Goal: Information Seeking & Learning: Learn about a topic

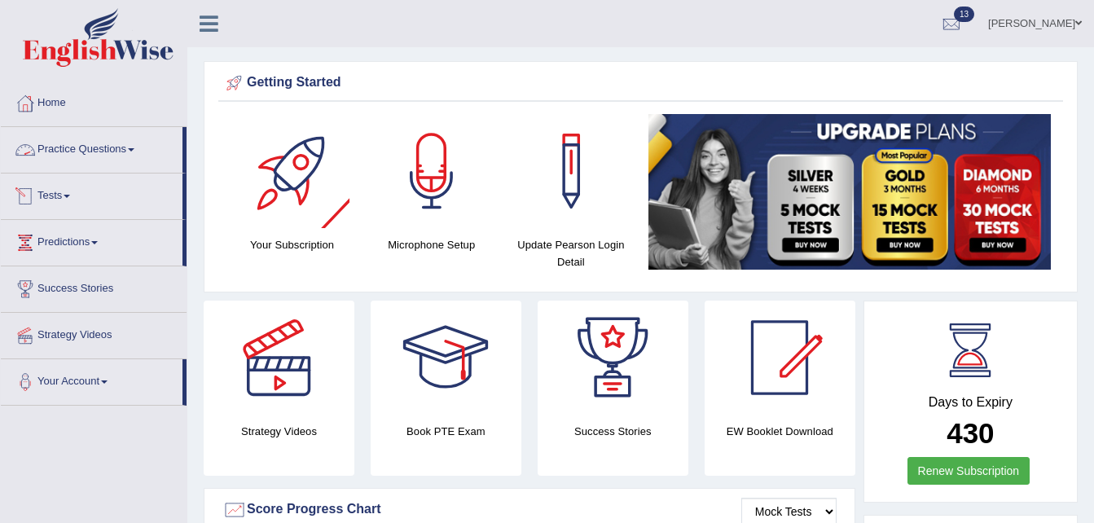
click at [136, 154] on link "Practice Questions" at bounding box center [92, 147] width 182 height 41
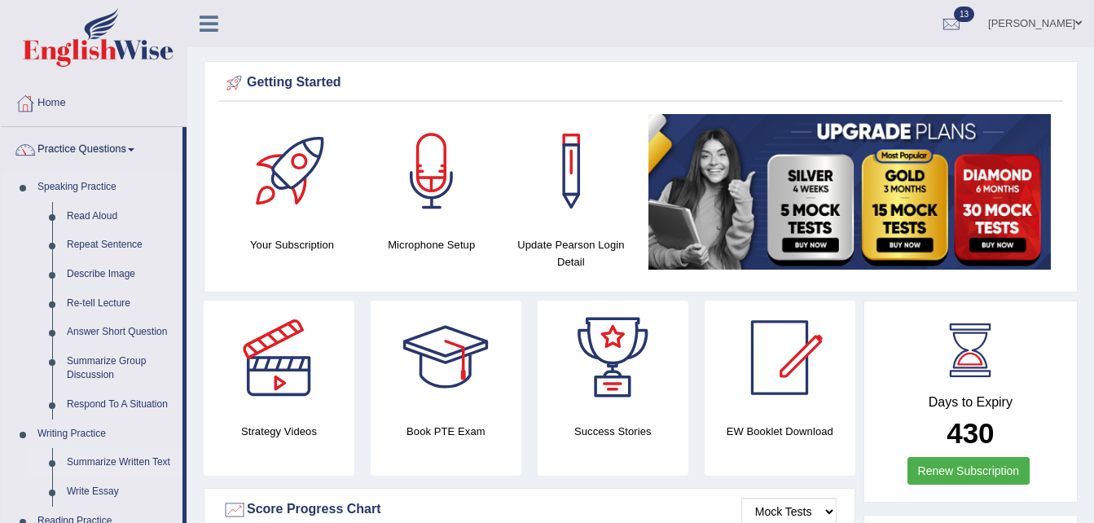
click at [106, 455] on link "Summarize Written Text" at bounding box center [120, 462] width 123 height 29
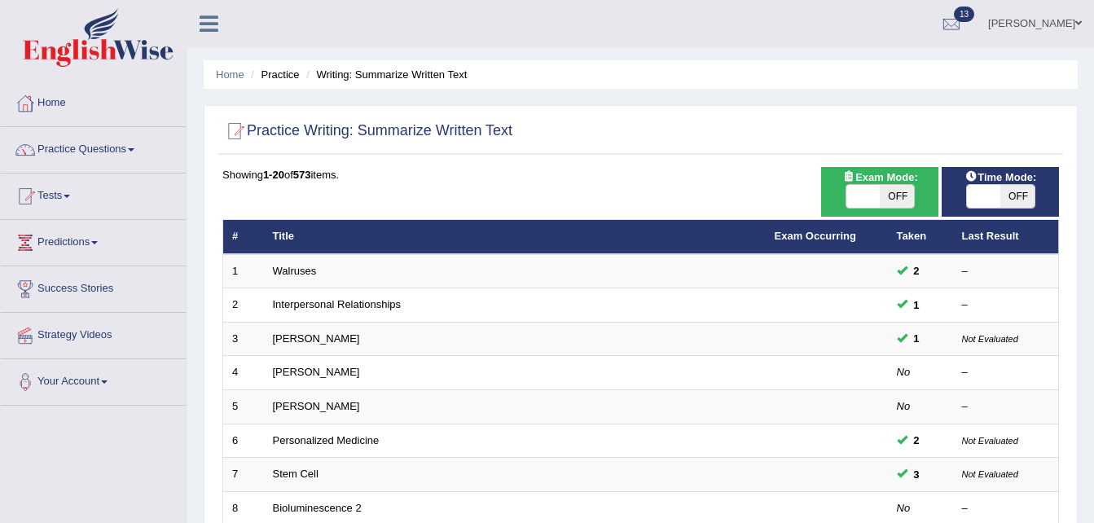
scroll to position [457, 0]
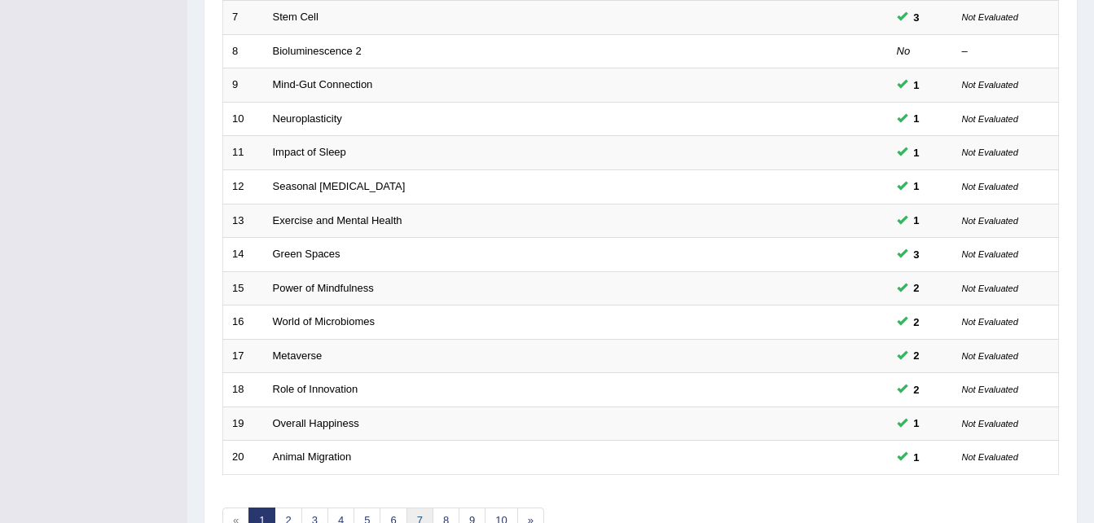
click at [424, 512] on link "7" at bounding box center [419, 520] width 27 height 27
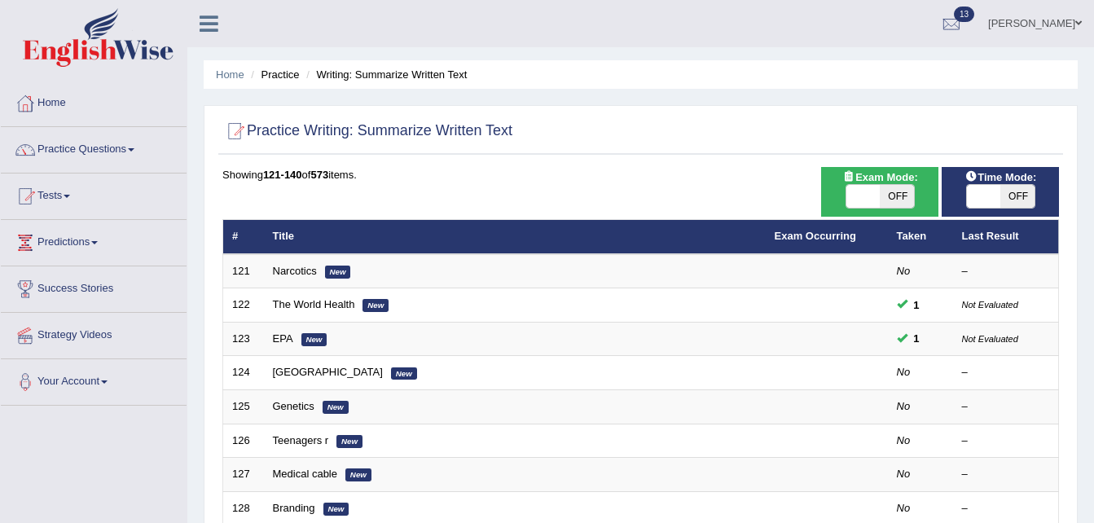
scroll to position [457, 0]
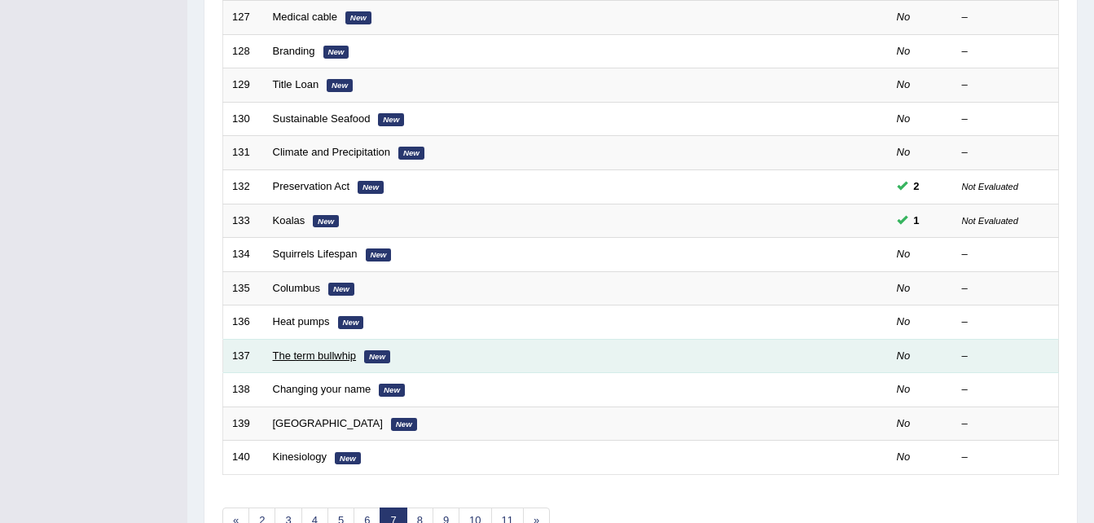
click at [333, 354] on link "The term bullwhip" at bounding box center [315, 355] width 84 height 12
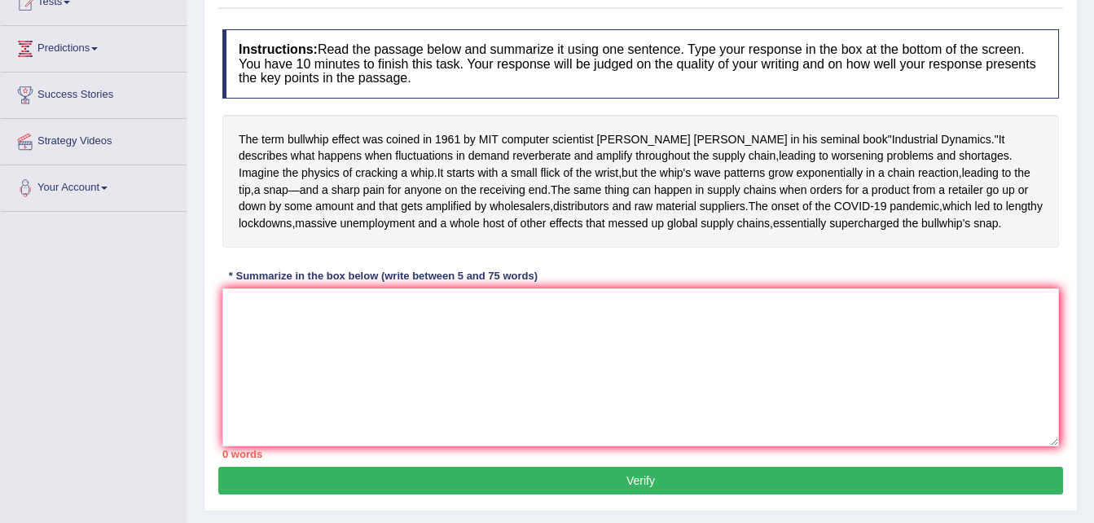
scroll to position [195, 0]
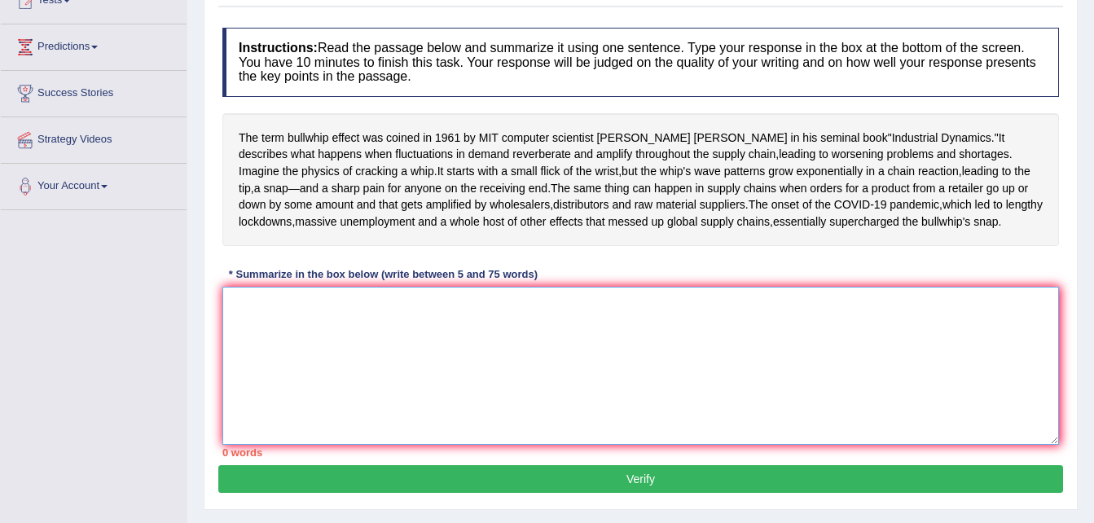
click at [432, 358] on textarea at bounding box center [640, 366] width 837 height 158
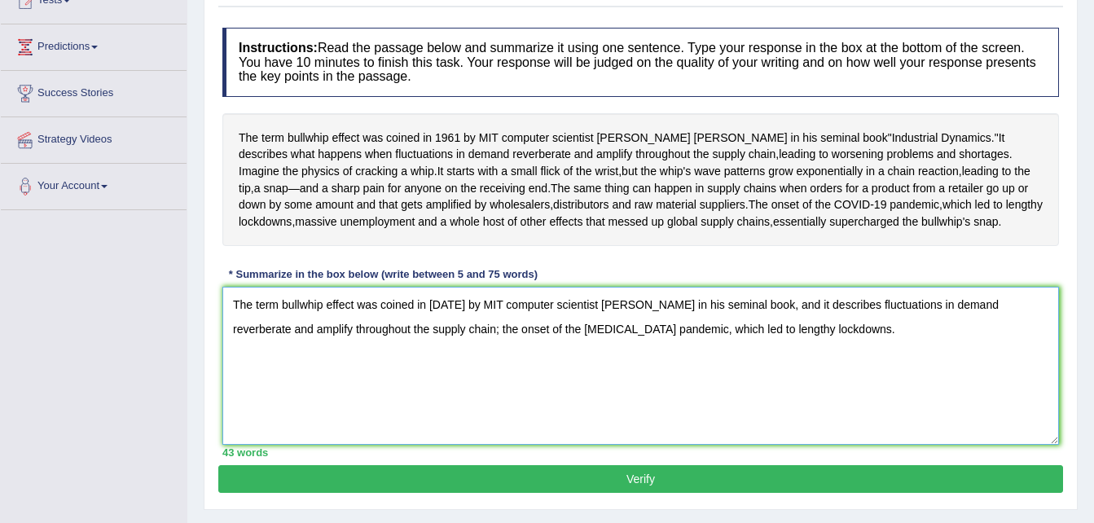
click at [417, 395] on textarea "The term bullwhip effect was coined in 1961 by MIT computer scientist Jay Forre…" at bounding box center [640, 366] width 837 height 158
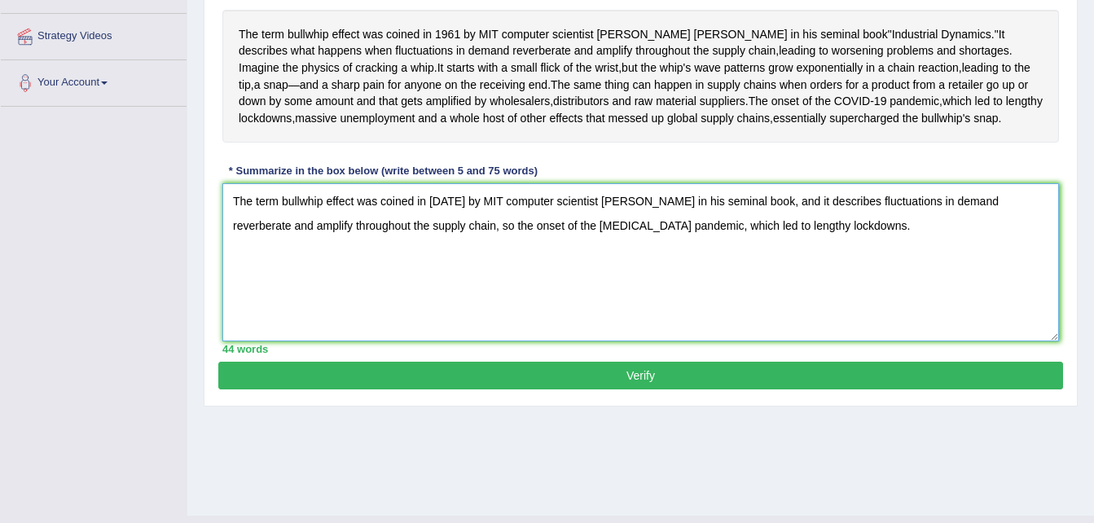
scroll to position [332, 0]
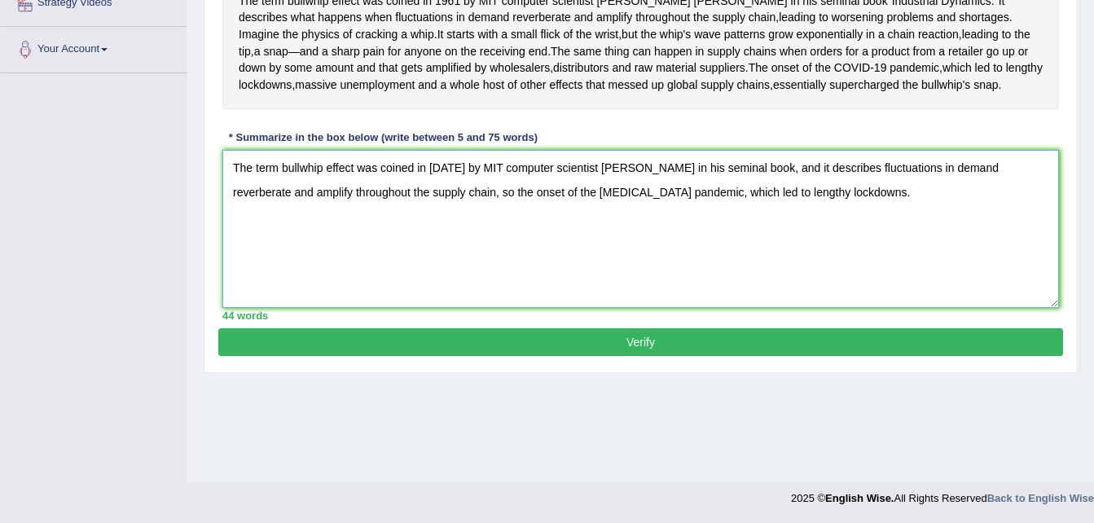
type textarea "The term bullwhip effect was coined in 1961 by MIT computer scientist Jay Forre…"
click at [751, 356] on button "Verify" at bounding box center [640, 342] width 845 height 28
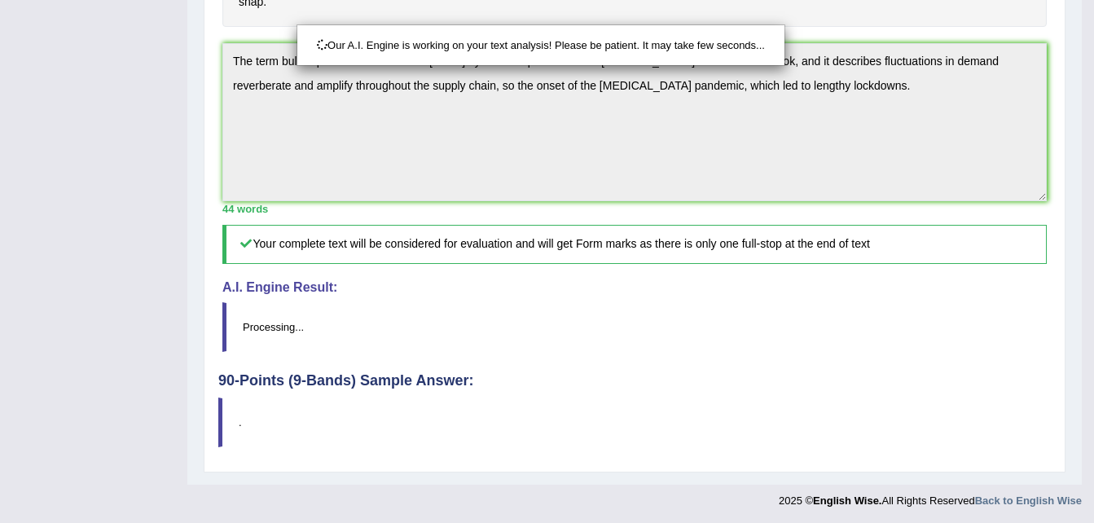
scroll to position [485, 0]
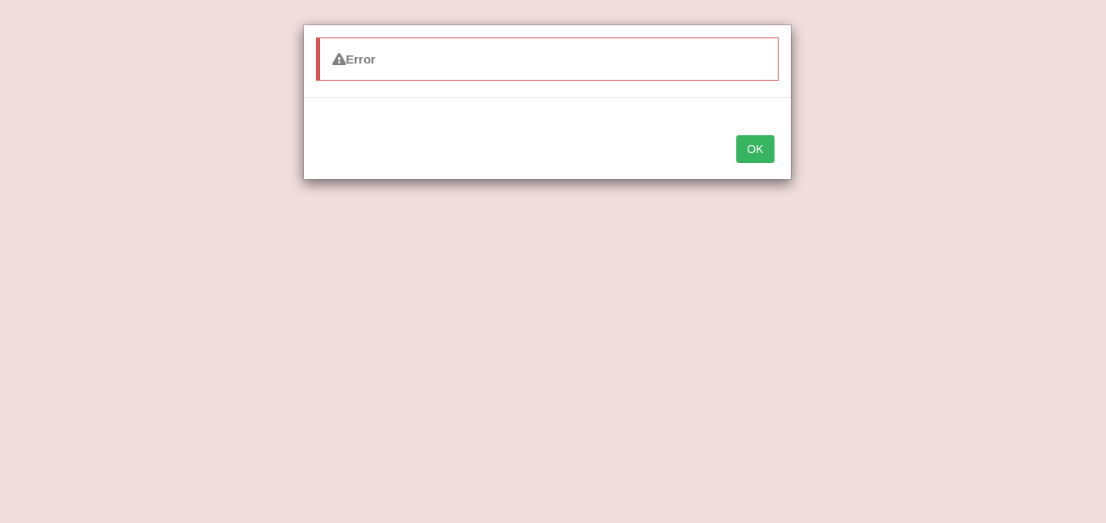
click at [758, 142] on button "OK" at bounding box center [754, 149] width 37 height 28
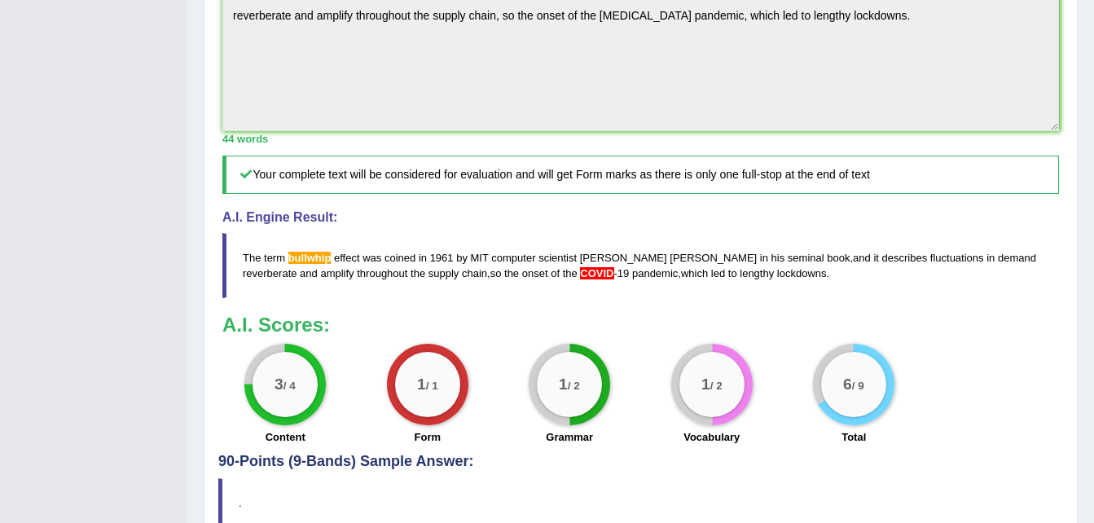
scroll to position [28, 0]
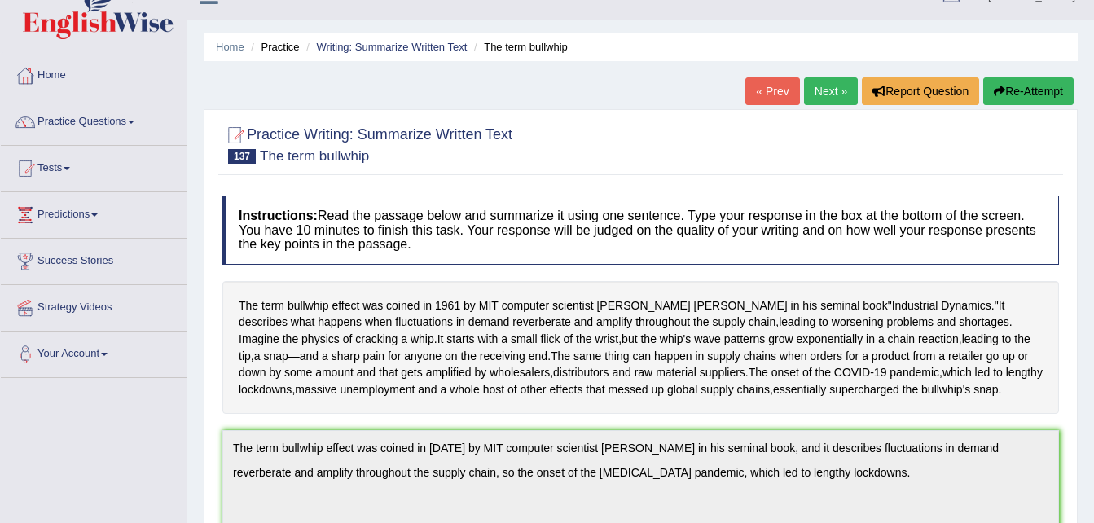
click at [816, 84] on link "Next »" at bounding box center [831, 91] width 54 height 28
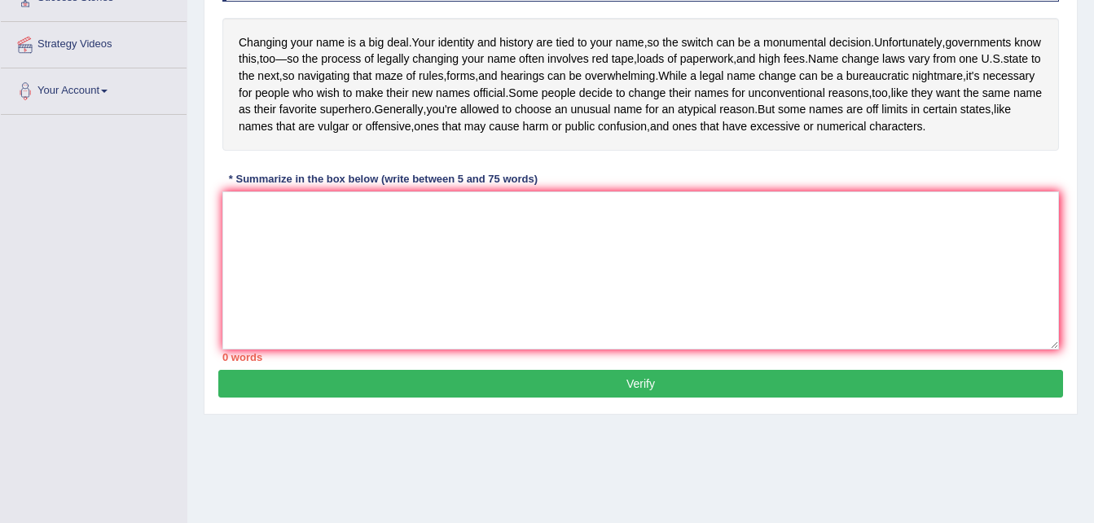
scroll to position [267, 0]
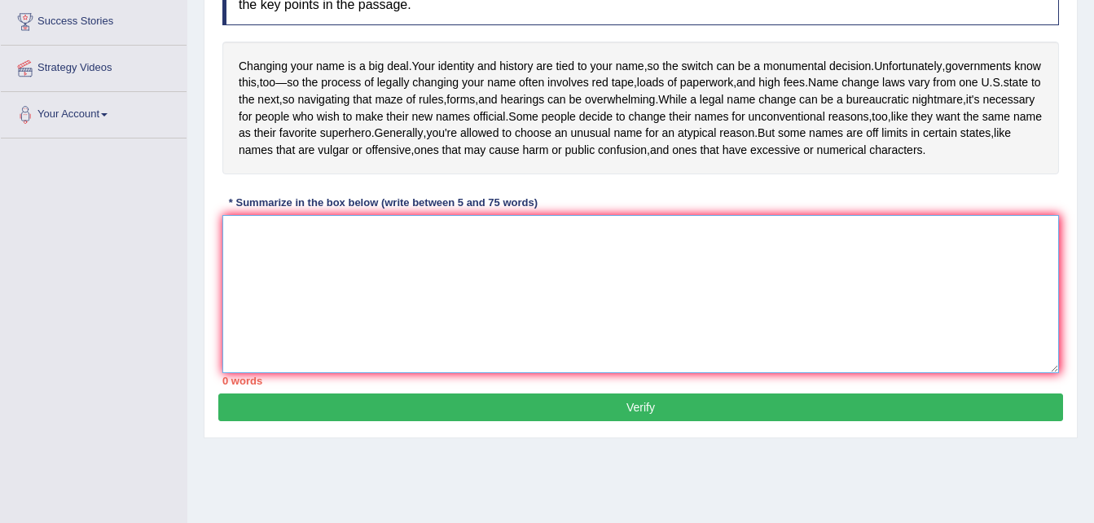
click at [532, 298] on textarea at bounding box center [640, 294] width 837 height 158
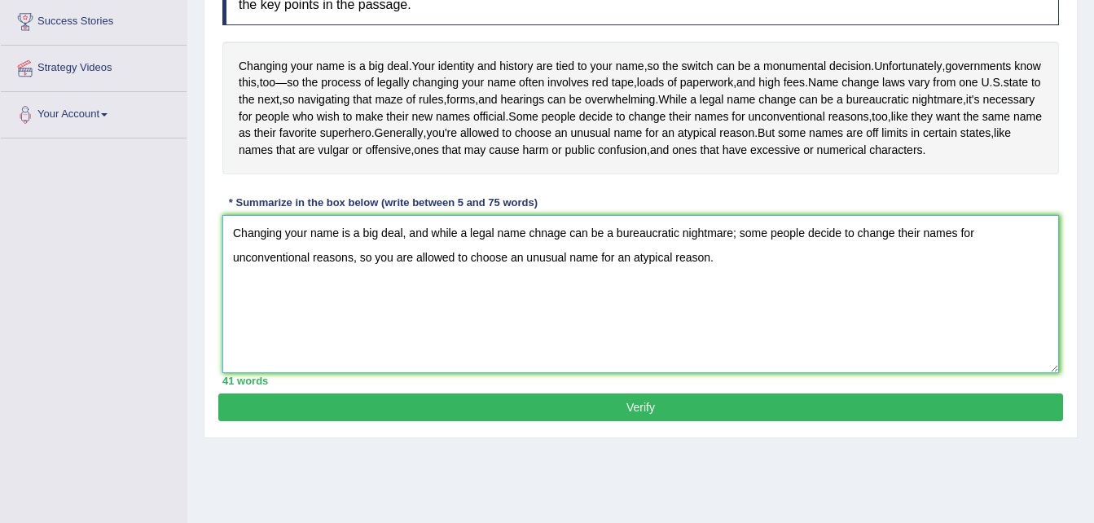
type textarea "Changing your name is a big deal, and while a legal name chnage can be a bureau…"
click at [623, 421] on button "Verify" at bounding box center [640, 407] width 845 height 28
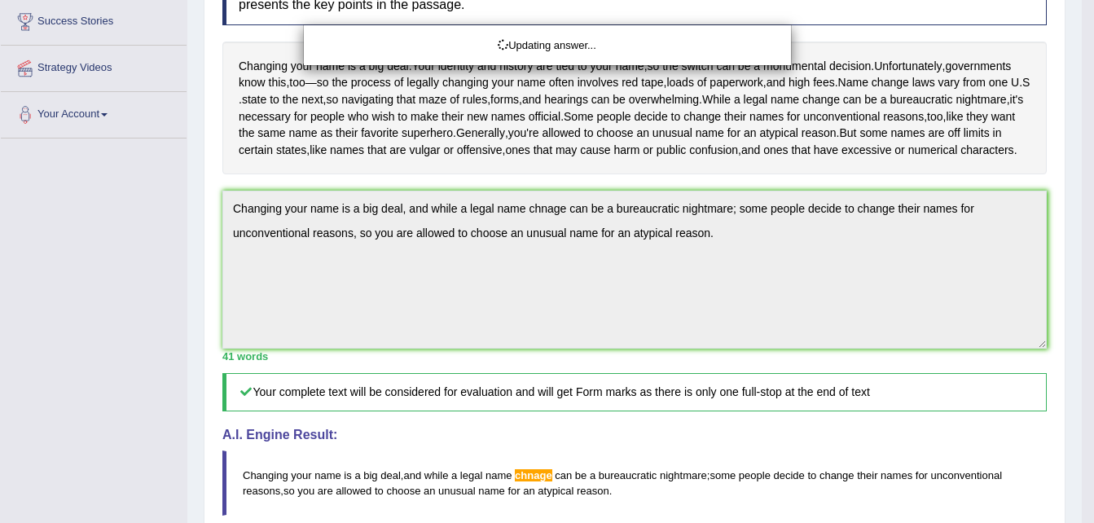
scroll to position [618, 0]
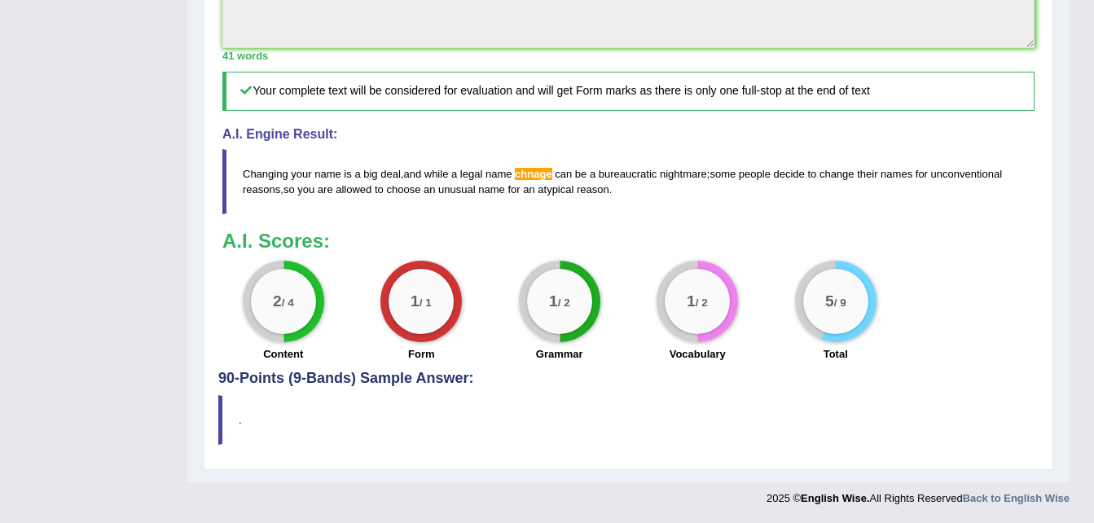
click at [531, 170] on span "chnage" at bounding box center [533, 174] width 37 height 12
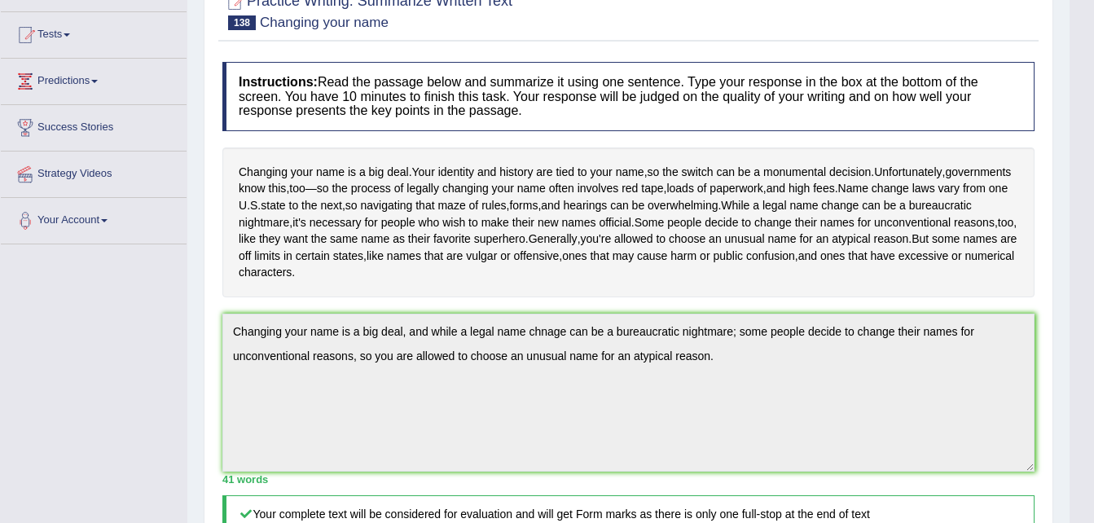
scroll to position [0, 0]
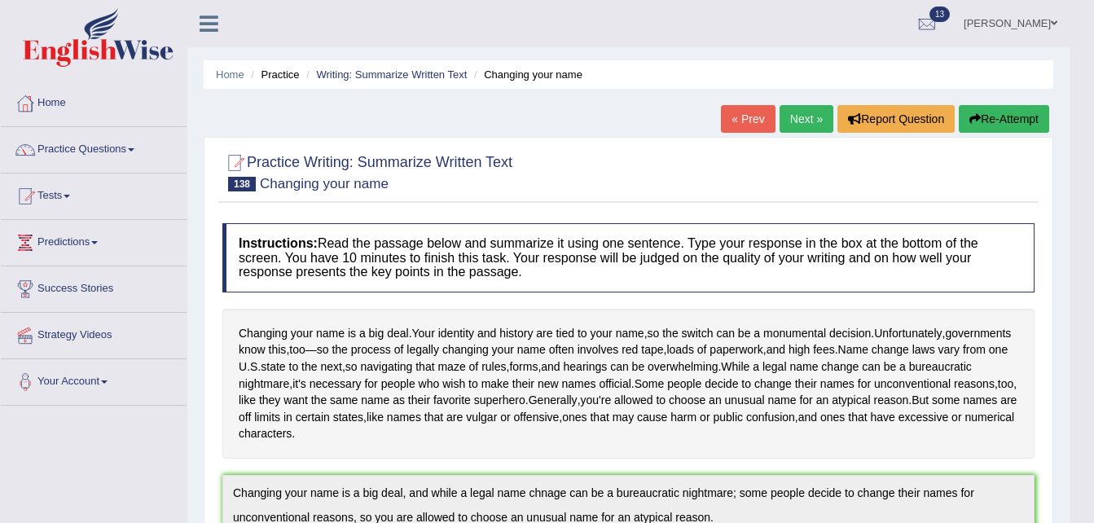
click at [805, 120] on link "Next »" at bounding box center [807, 119] width 54 height 28
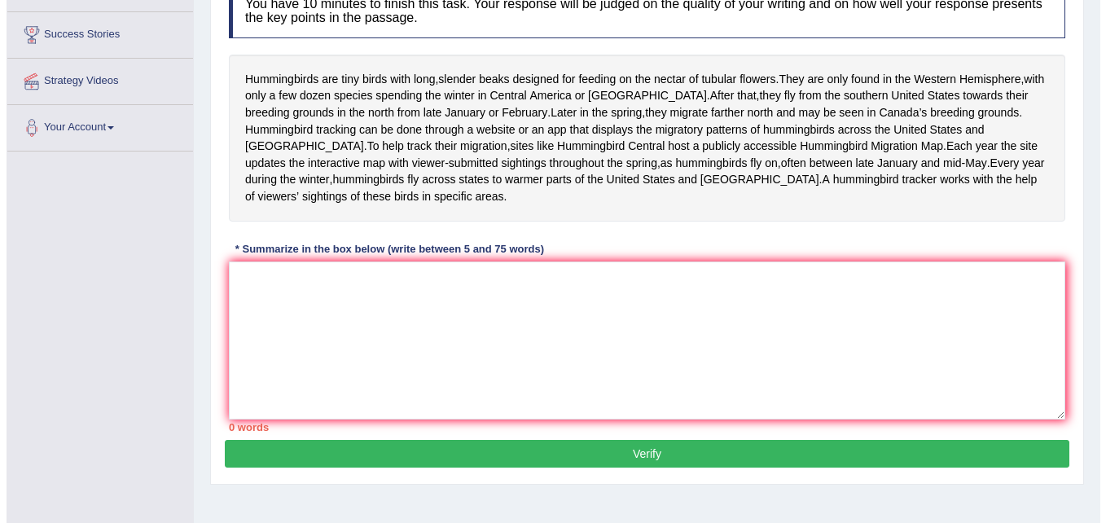
scroll to position [261, 0]
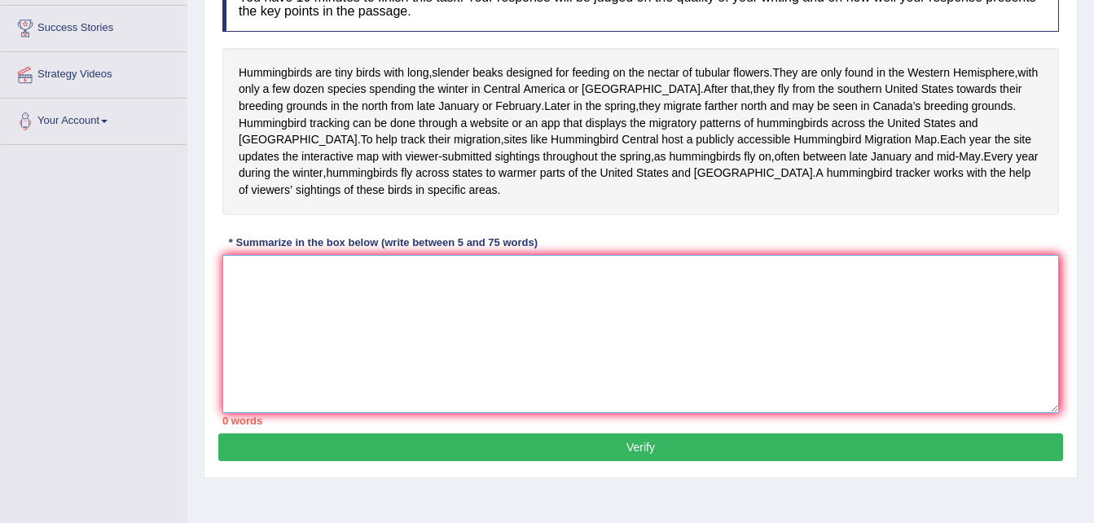
click at [690, 301] on textarea at bounding box center [640, 334] width 837 height 158
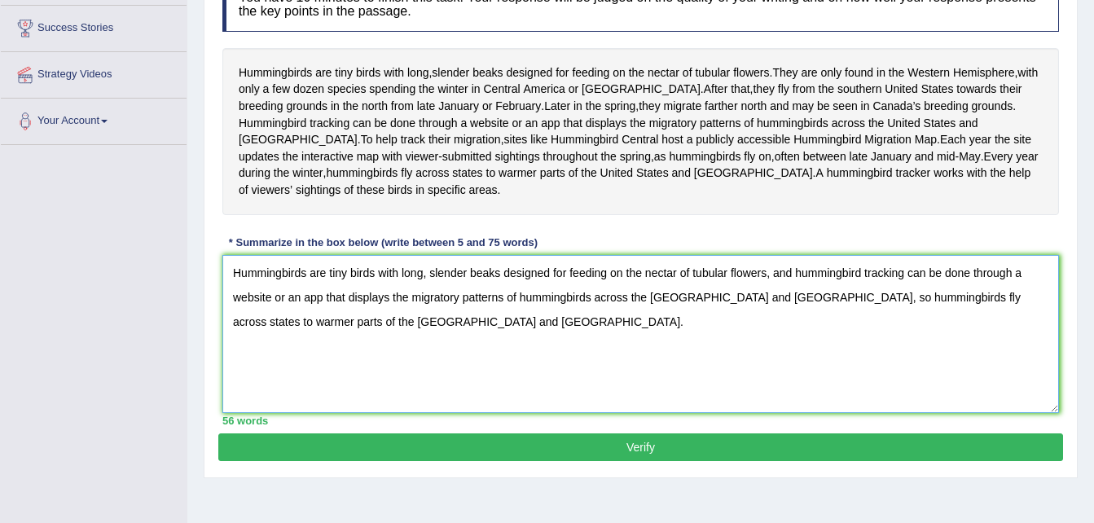
type textarea "Hummingbirds are tiny birds with long, slender beaks designed for feeding on th…"
click at [682, 455] on button "Verify" at bounding box center [640, 447] width 845 height 28
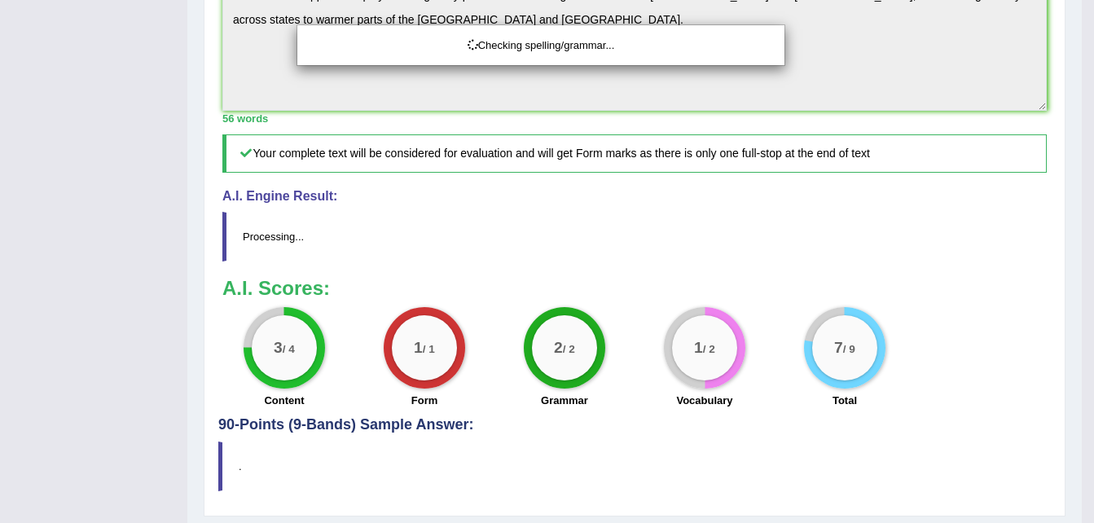
scroll to position [586, 0]
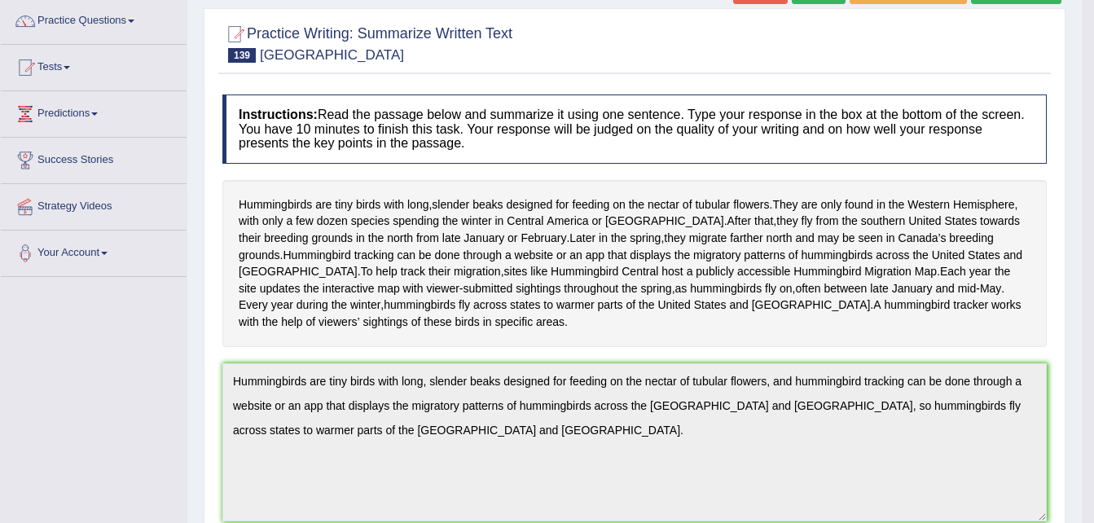
scroll to position [0, 0]
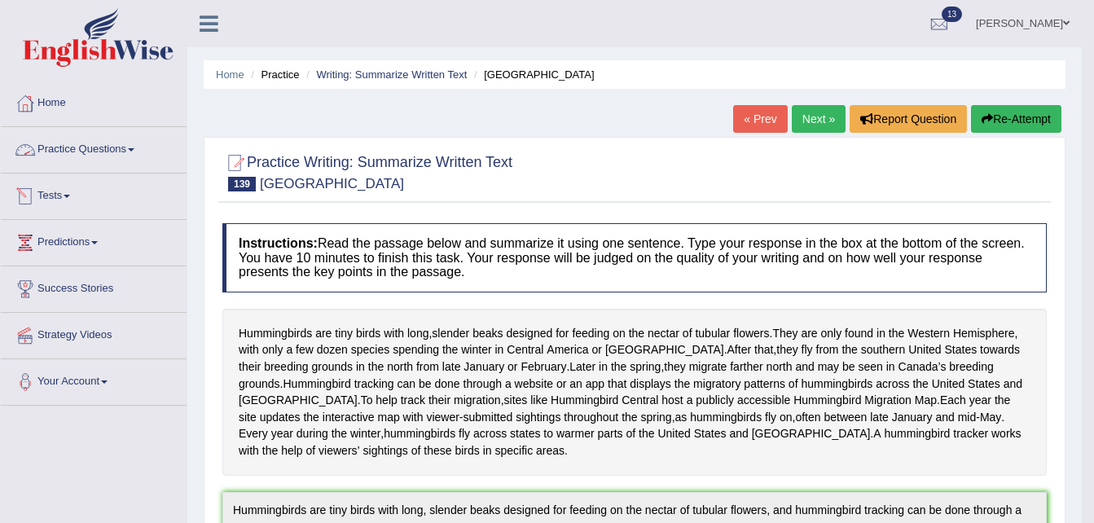
click at [115, 151] on link "Practice Questions" at bounding box center [94, 147] width 186 height 41
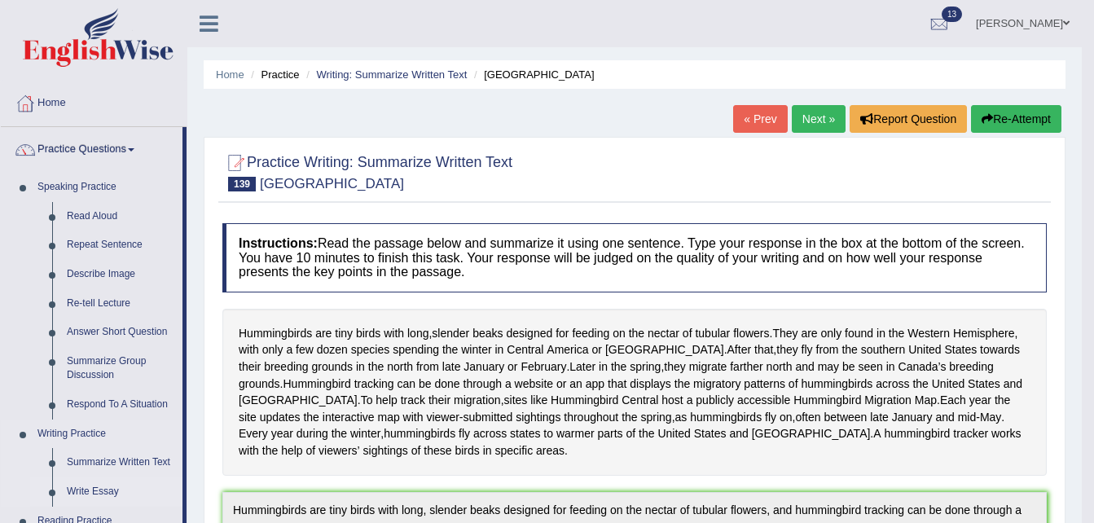
click at [97, 492] on link "Write Essay" at bounding box center [120, 491] width 123 height 29
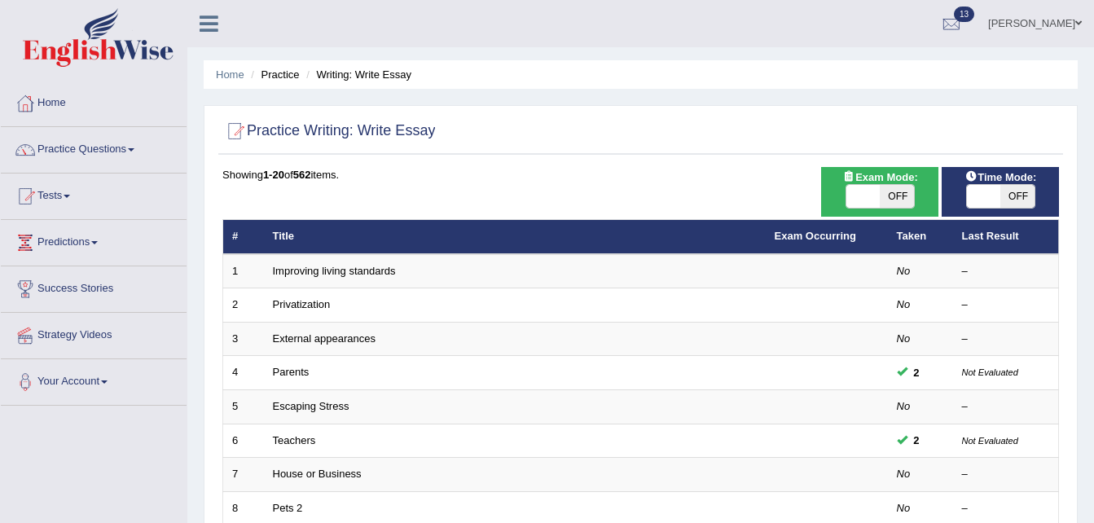
scroll to position [457, 0]
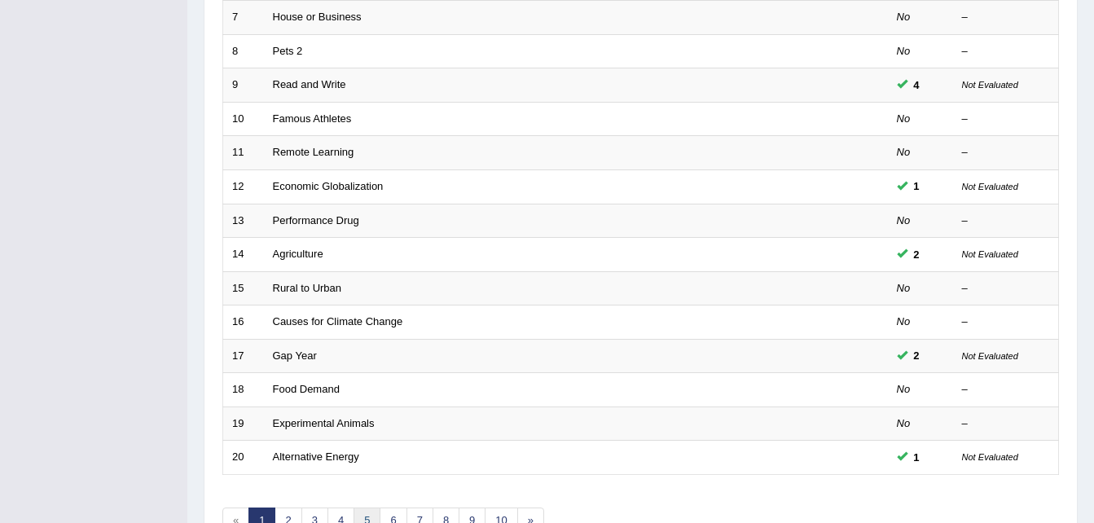
click at [369, 515] on link "5" at bounding box center [367, 520] width 27 height 27
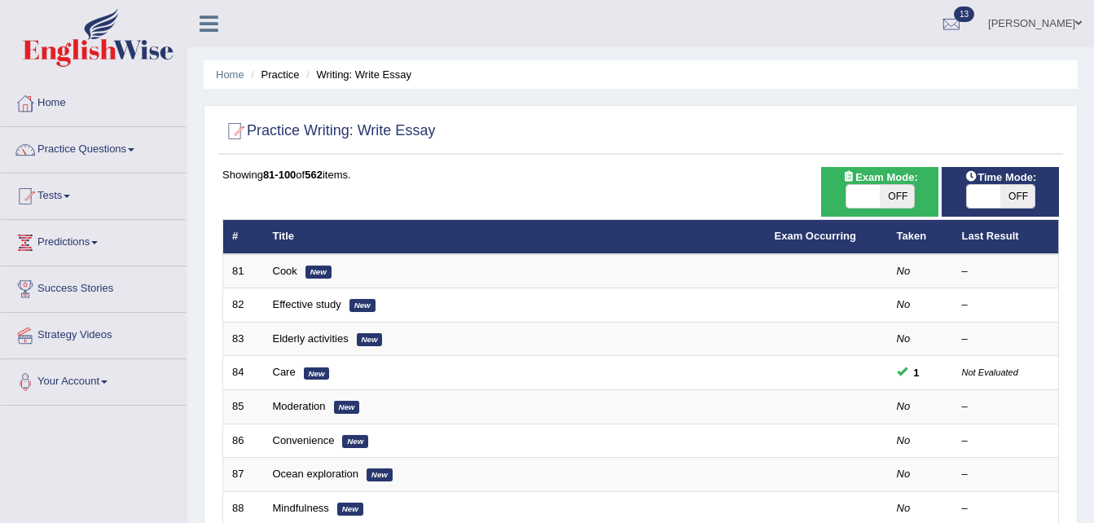
click at [284, 271] on link "Cook" at bounding box center [285, 271] width 24 height 12
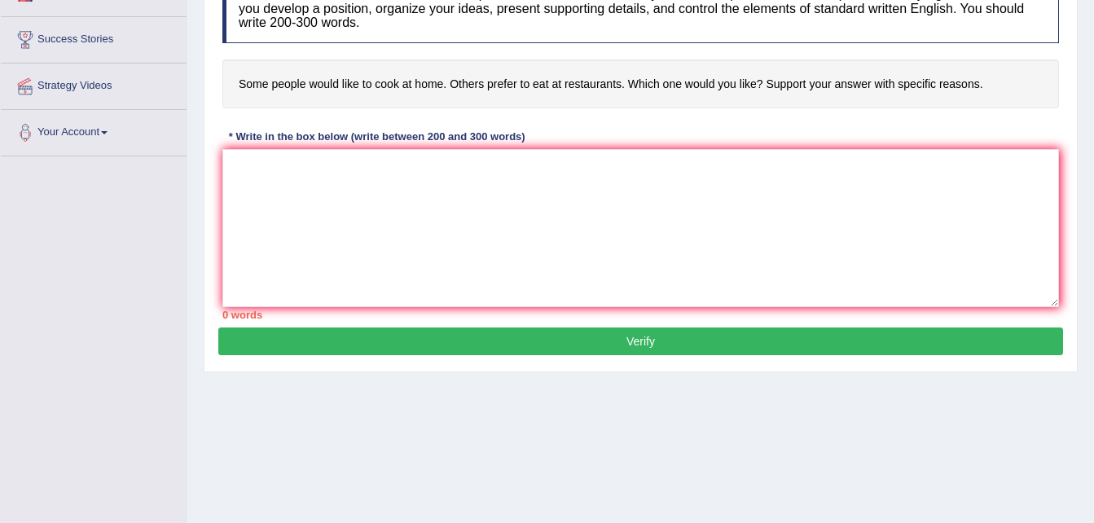
scroll to position [235, 0]
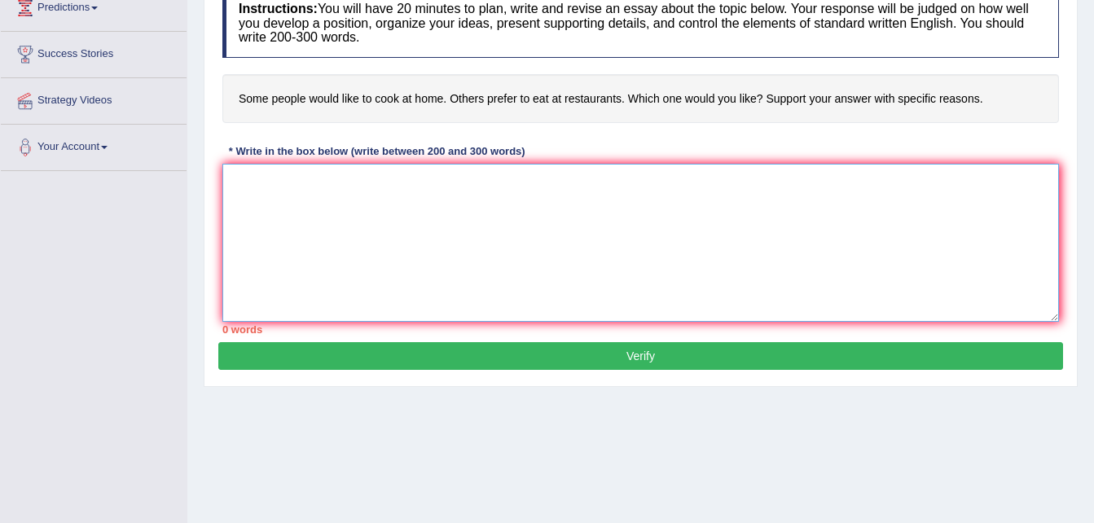
click at [546, 195] on textarea at bounding box center [640, 243] width 837 height 158
type textarea "O"
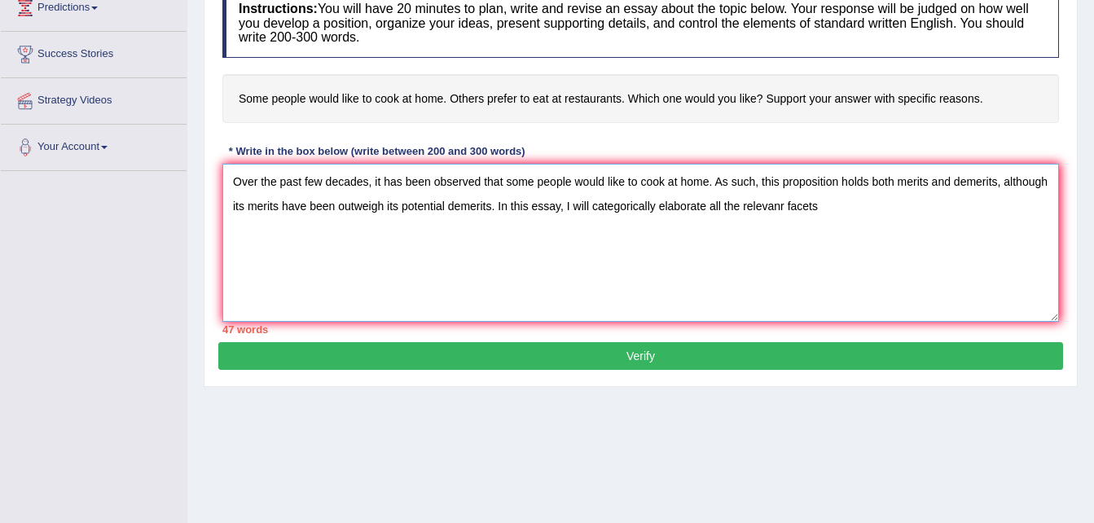
click at [784, 208] on textarea "Over the past few decades, it has been observed that some people would like to …" at bounding box center [640, 243] width 837 height 158
click at [839, 208] on textarea "Over the past few decades, it has been observed that some people would like to …" at bounding box center [640, 243] width 837 height 158
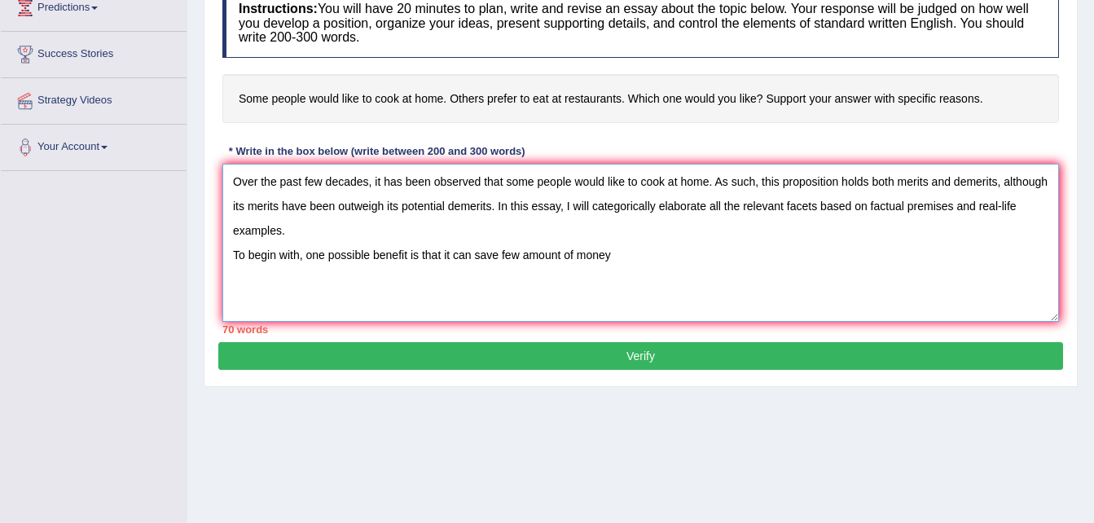
click at [565, 252] on textarea "Over the past few decades, it has been observed that some people would like to …" at bounding box center [640, 243] width 837 height 158
click at [626, 250] on textarea "Over the past few decades, it has been observed that some people would like to …" at bounding box center [640, 243] width 837 height 158
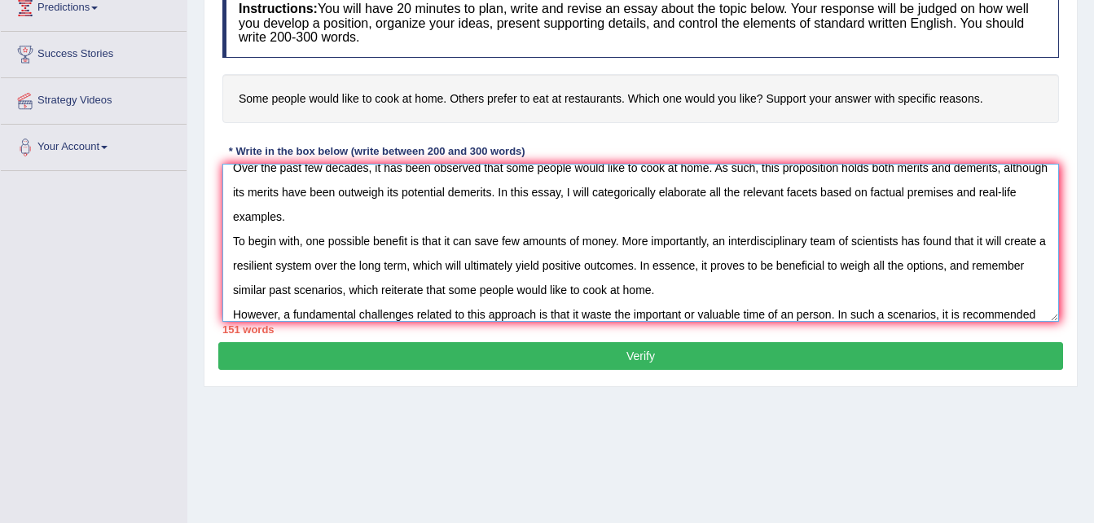
scroll to position [38, 0]
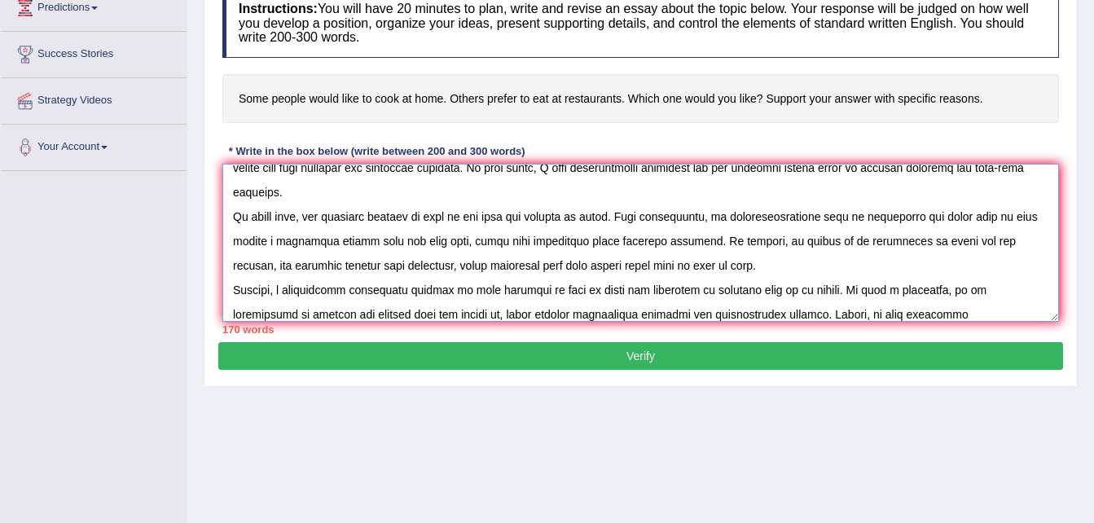
click at [930, 314] on textarea at bounding box center [640, 243] width 837 height 158
click at [964, 314] on textarea at bounding box center [640, 243] width 837 height 158
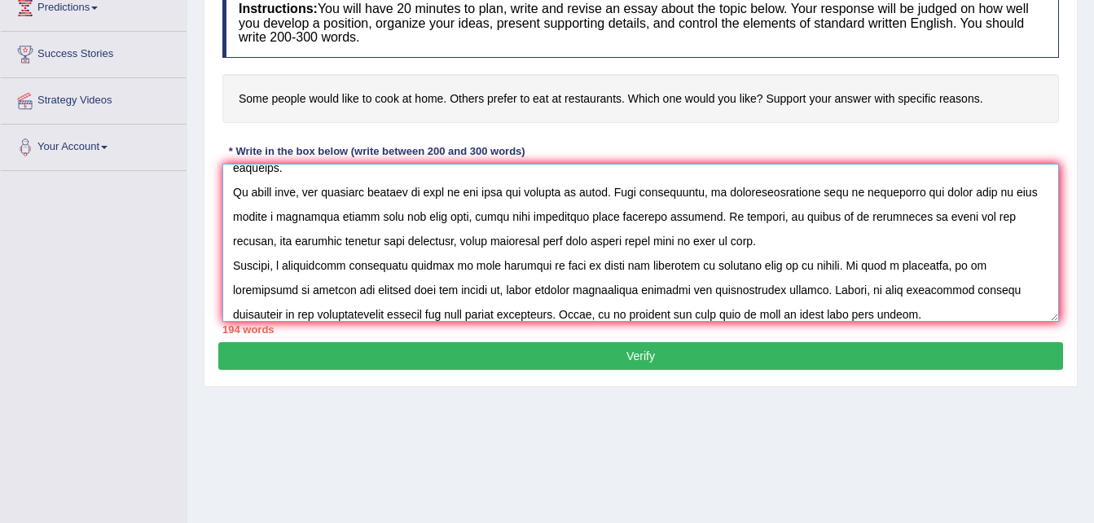
scroll to position [87, 0]
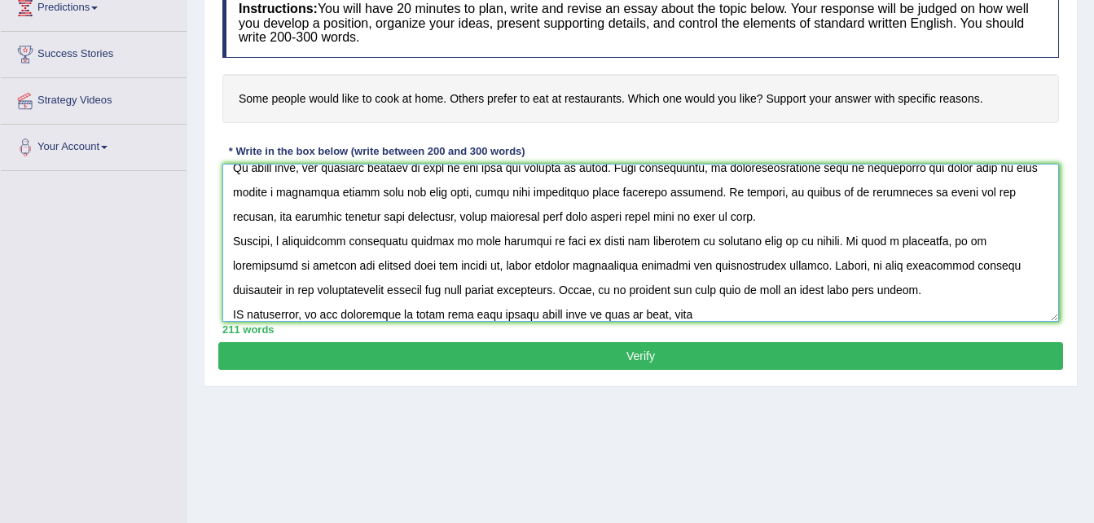
click at [652, 315] on textarea at bounding box center [640, 243] width 837 height 158
click at [705, 317] on textarea at bounding box center [640, 243] width 837 height 158
click at [666, 316] on textarea at bounding box center [640, 243] width 837 height 158
click at [717, 317] on textarea at bounding box center [640, 243] width 837 height 158
click at [839, 311] on textarea at bounding box center [640, 243] width 837 height 158
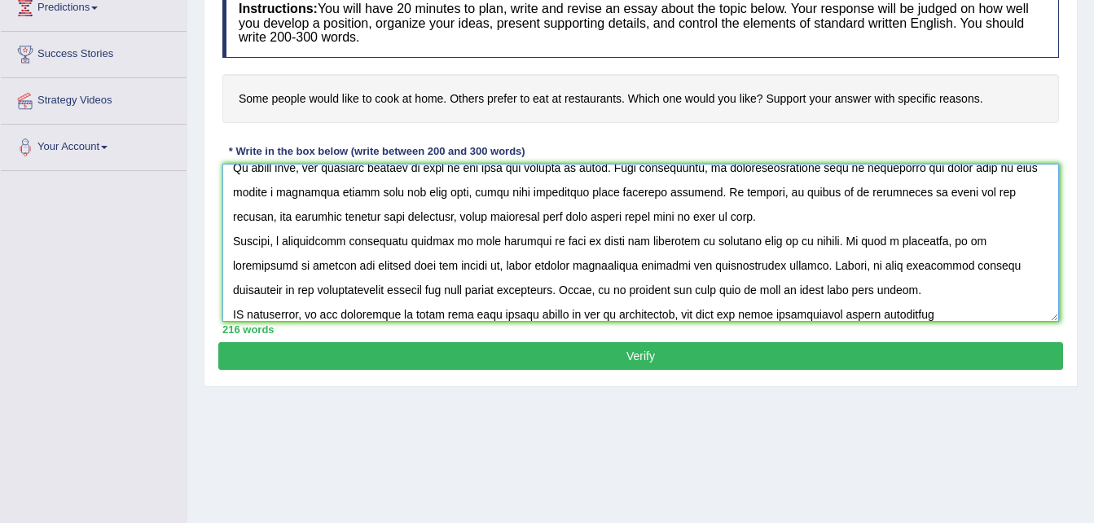
click at [921, 319] on textarea at bounding box center [640, 243] width 837 height 158
click at [839, 311] on textarea at bounding box center [640, 243] width 837 height 158
click at [951, 307] on textarea at bounding box center [640, 243] width 837 height 158
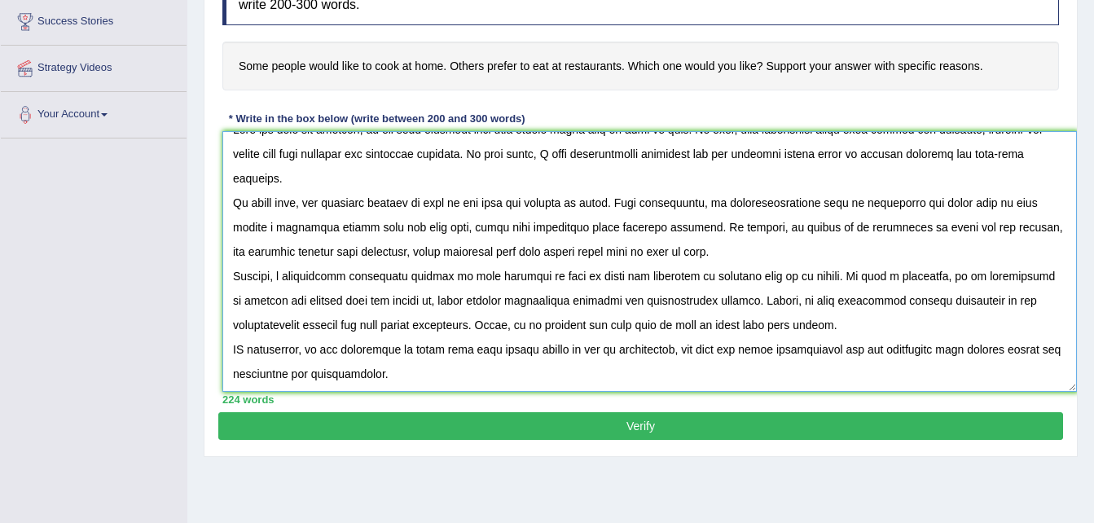
scroll to position [0, 0]
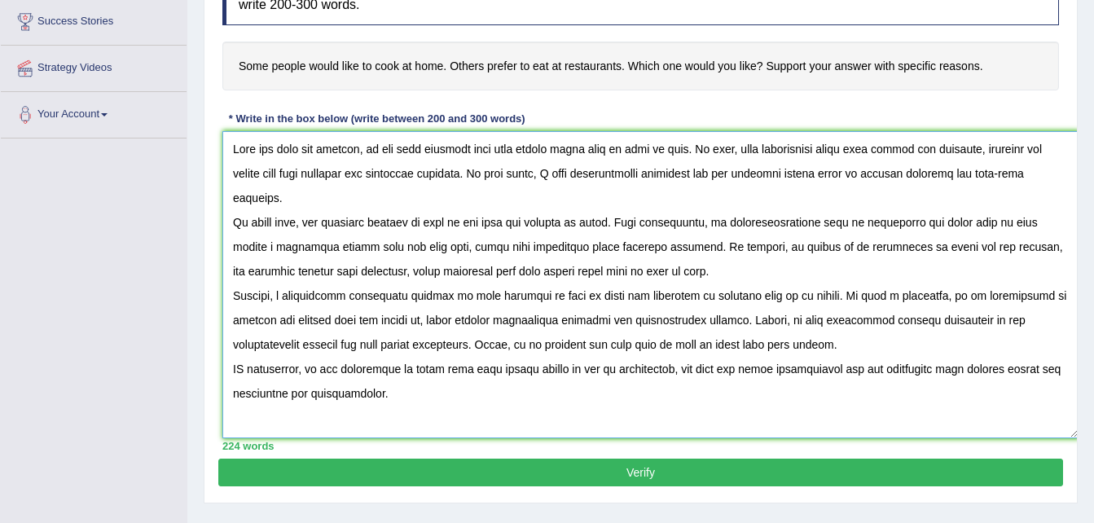
drag, startPoint x: 1055, startPoint y: 284, endPoint x: 1074, endPoint y: 433, distance: 150.3
click at [1074, 433] on textarea at bounding box center [650, 284] width 856 height 307
click at [371, 172] on textarea at bounding box center [650, 284] width 856 height 307
click at [324, 171] on textarea at bounding box center [650, 284] width 856 height 307
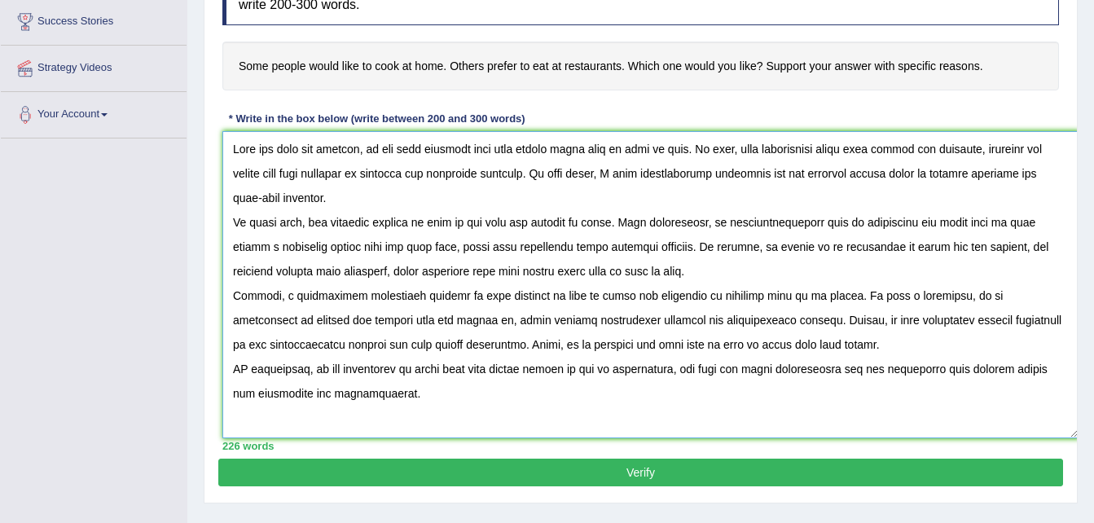
click at [468, 320] on textarea at bounding box center [650, 284] width 856 height 307
click at [246, 369] on textarea at bounding box center [650, 284] width 856 height 307
click at [845, 368] on textarea at bounding box center [650, 284] width 856 height 307
type textarea "Over the past few decades, it has been observed that some people would like to …"
click at [681, 462] on button "Verify" at bounding box center [640, 473] width 845 height 28
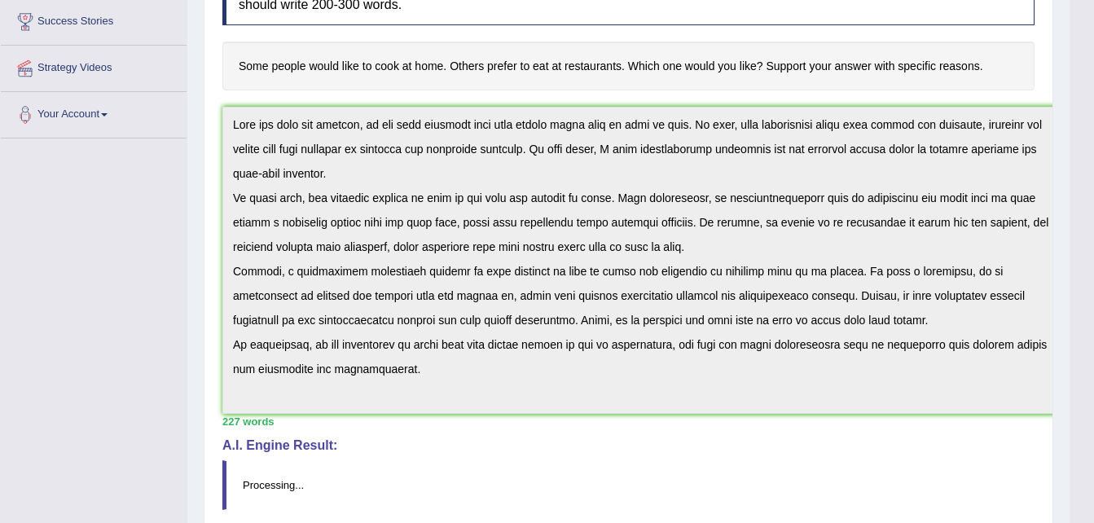
scroll to position [428, 0]
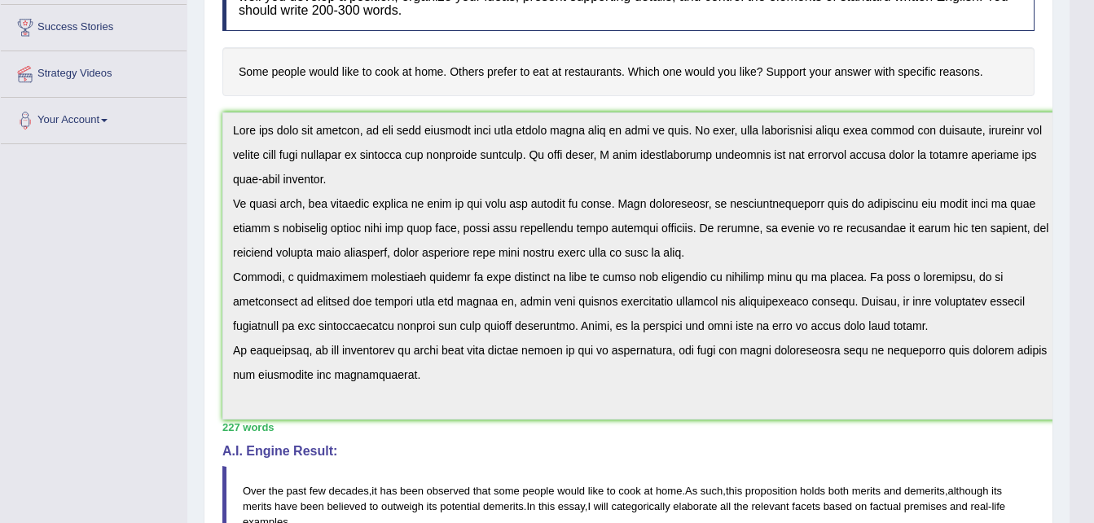
scroll to position [0, 0]
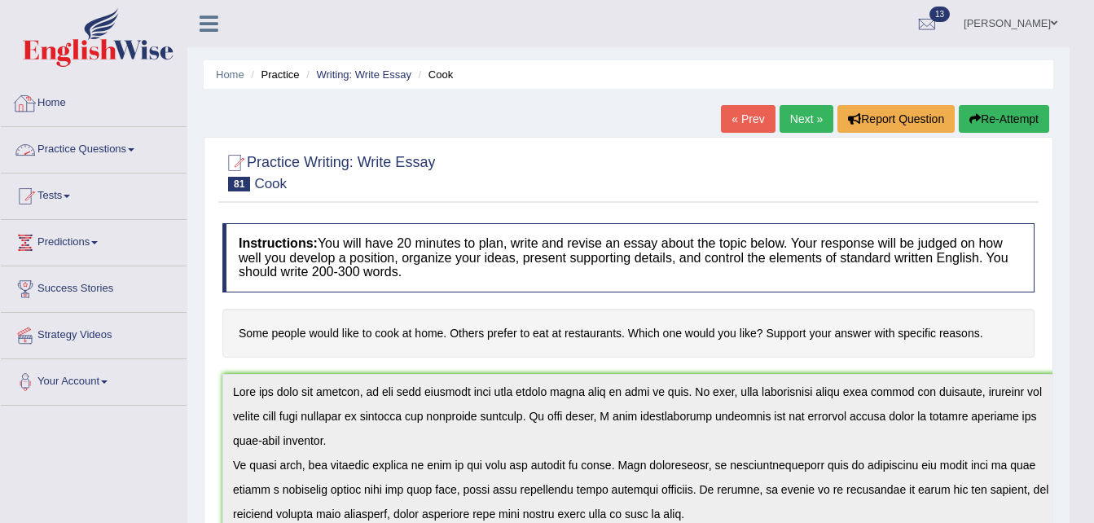
click at [78, 144] on link "Practice Questions" at bounding box center [94, 147] width 186 height 41
